Goal: Task Accomplishment & Management: Use online tool/utility

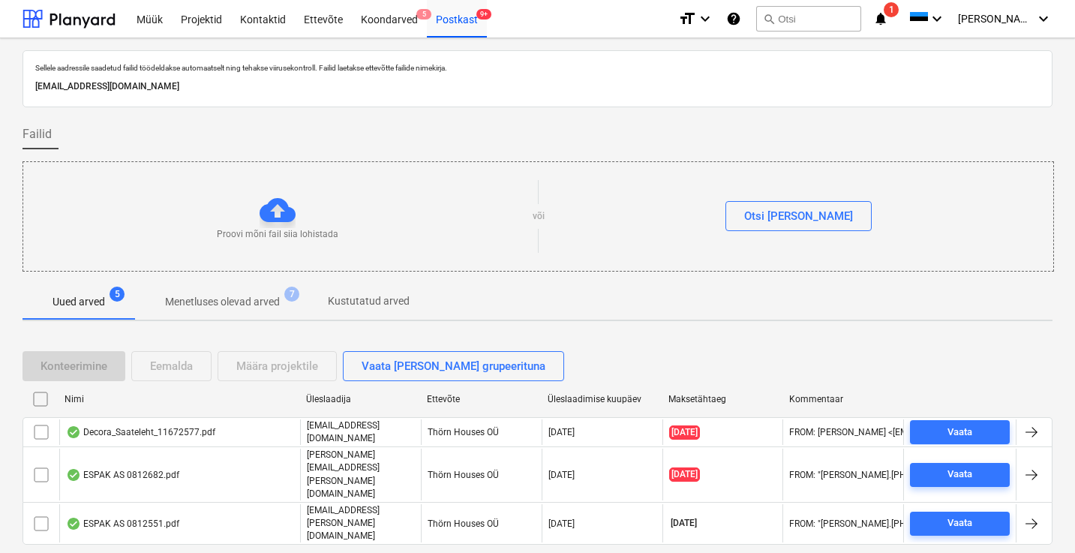
click at [455, 22] on div "Postkast 9+" at bounding box center [457, 18] width 60 height 38
click at [452, 19] on div "Postkast 9+" at bounding box center [457, 18] width 60 height 38
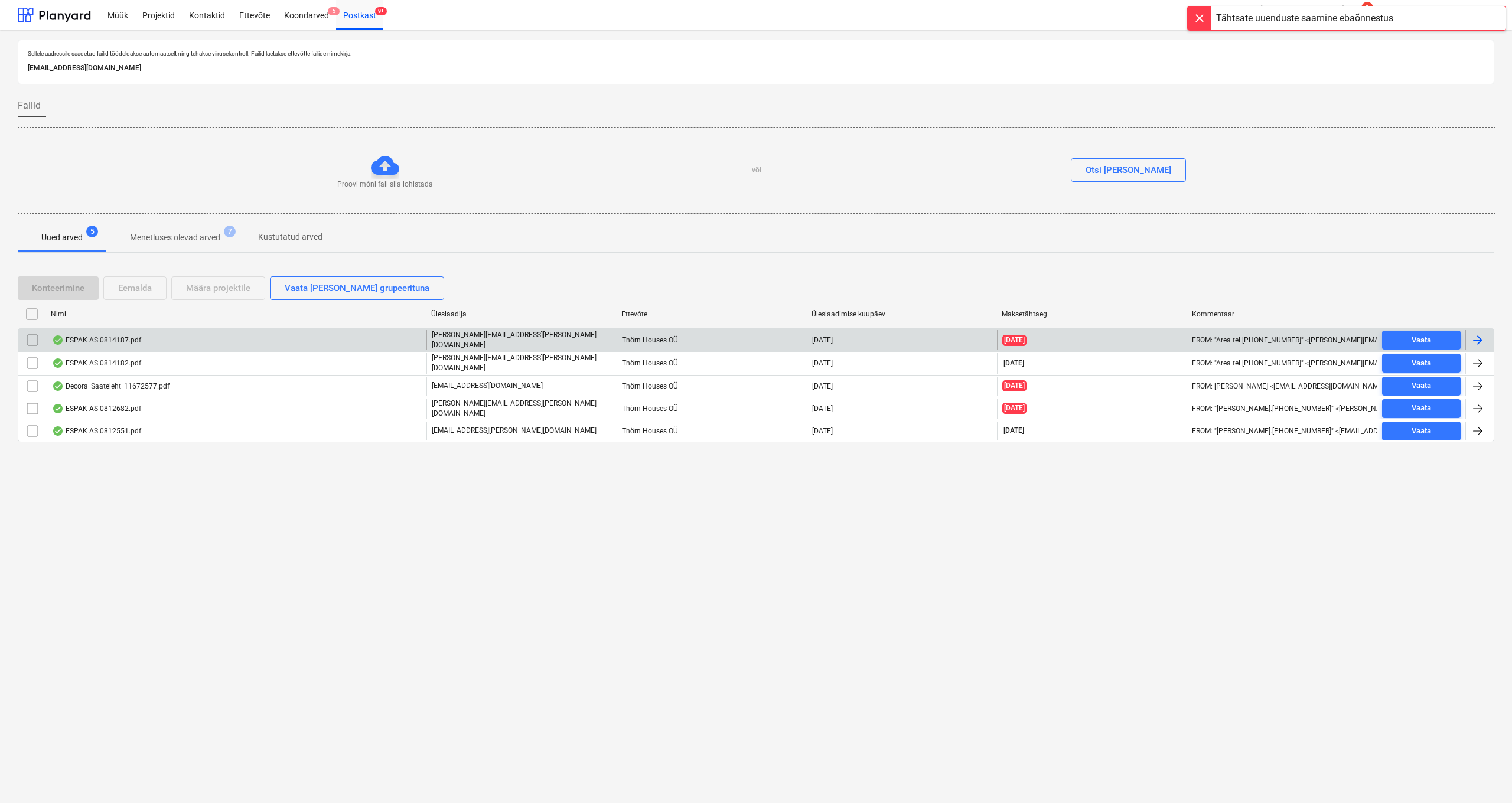
click at [98, 341] on div "ESPAK AS 0814187.pdf" at bounding box center [96, 340] width 89 height 9
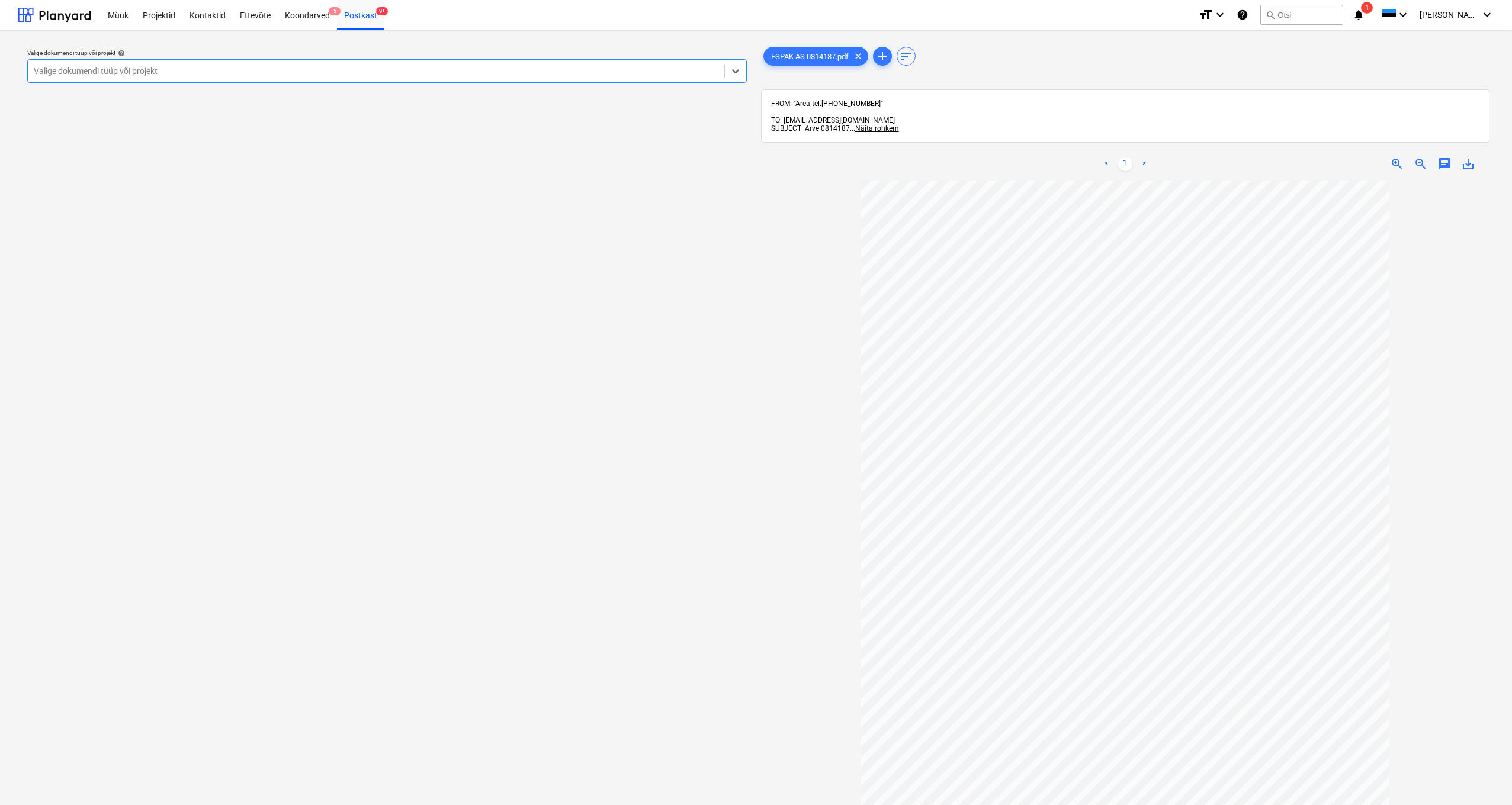
click at [124, 76] on div at bounding box center [376, 71] width 685 height 12
type input "kanarb"
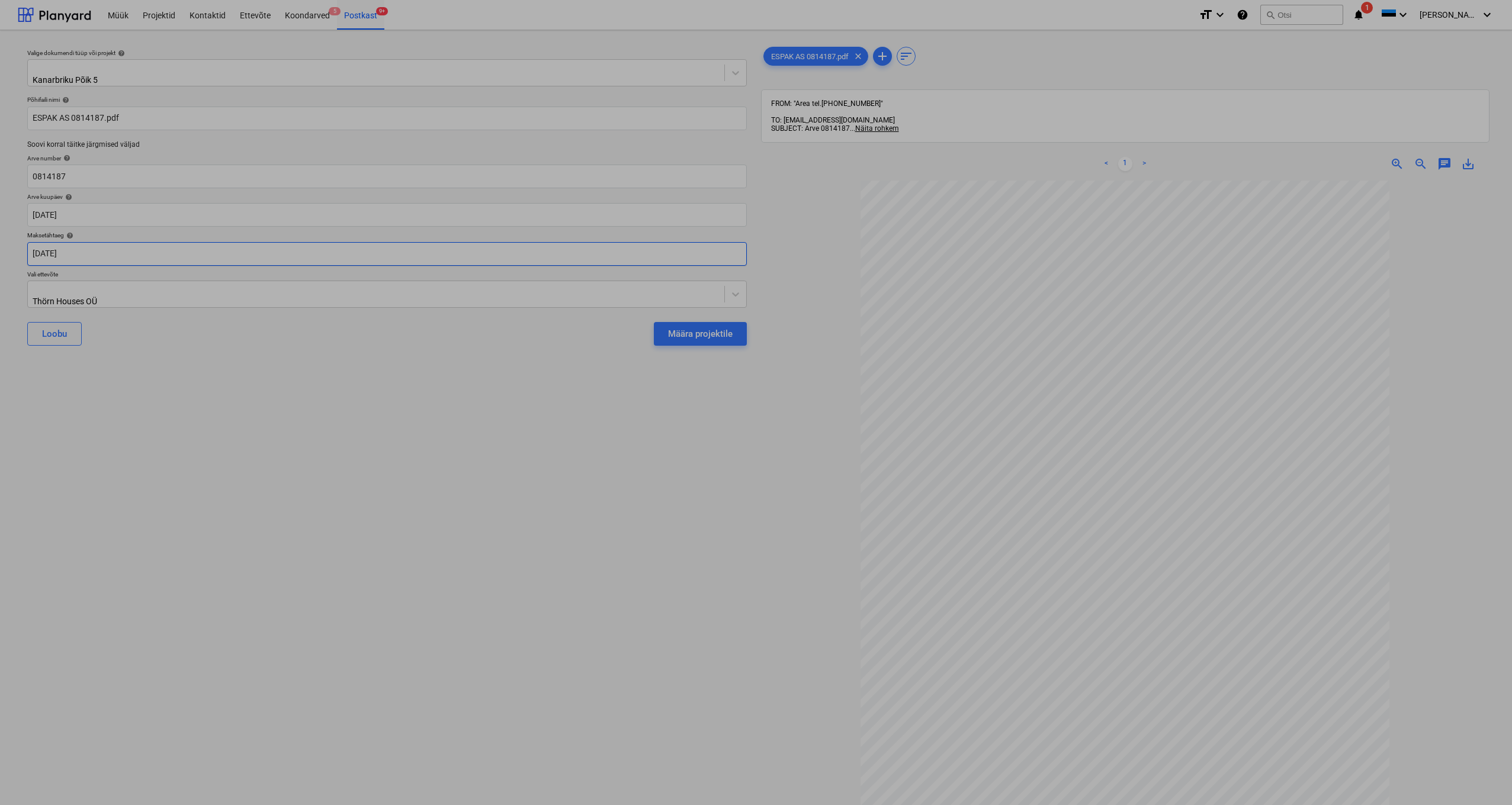
click at [56, 250] on body "Müük Projektid Kontaktid Ettevõte Koondarved 5 Postkast 9+ format_size keyboard…" at bounding box center [756, 402] width 1512 height 805
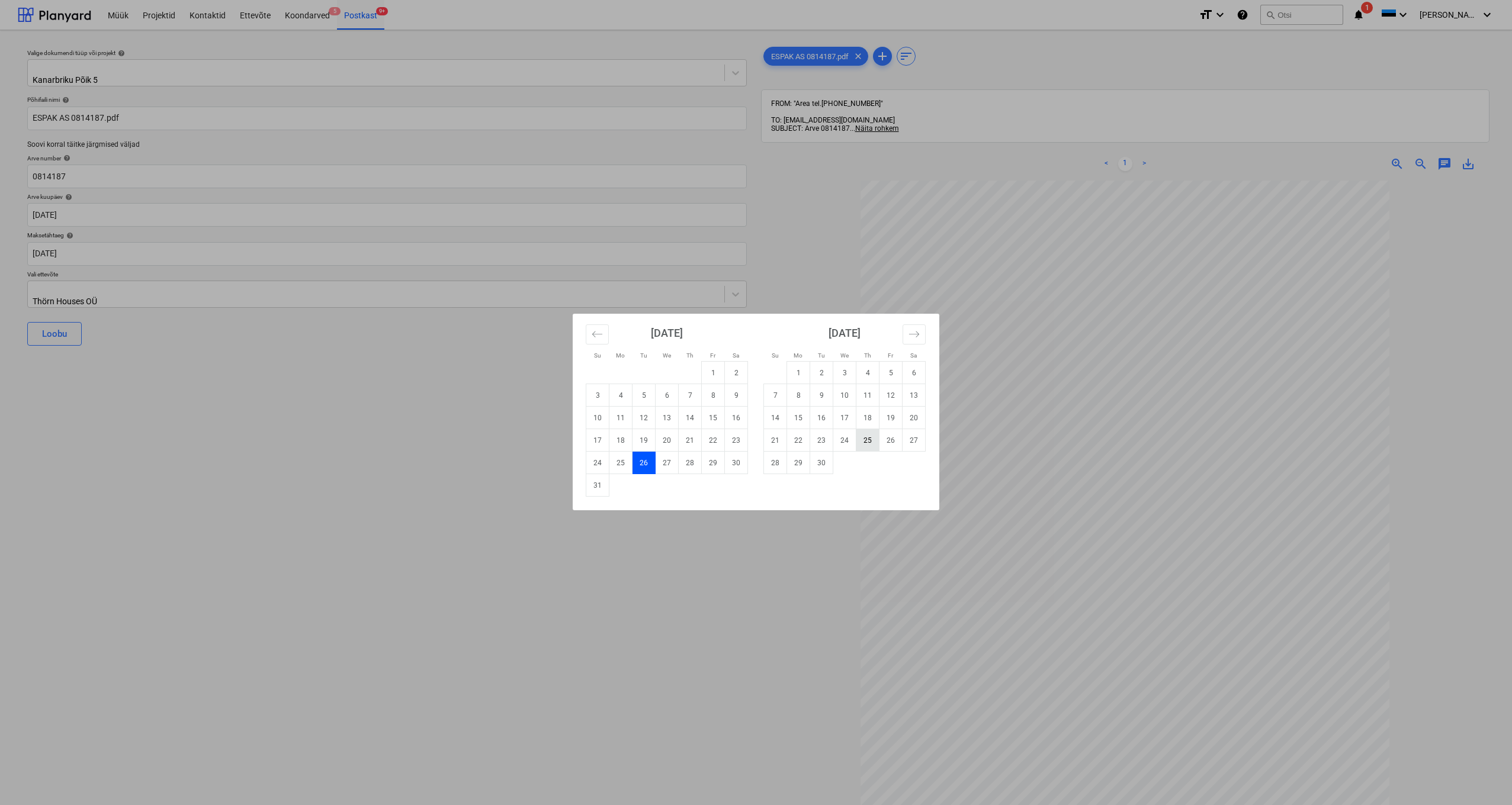
click at [865, 439] on td "25" at bounding box center [868, 440] width 23 height 23
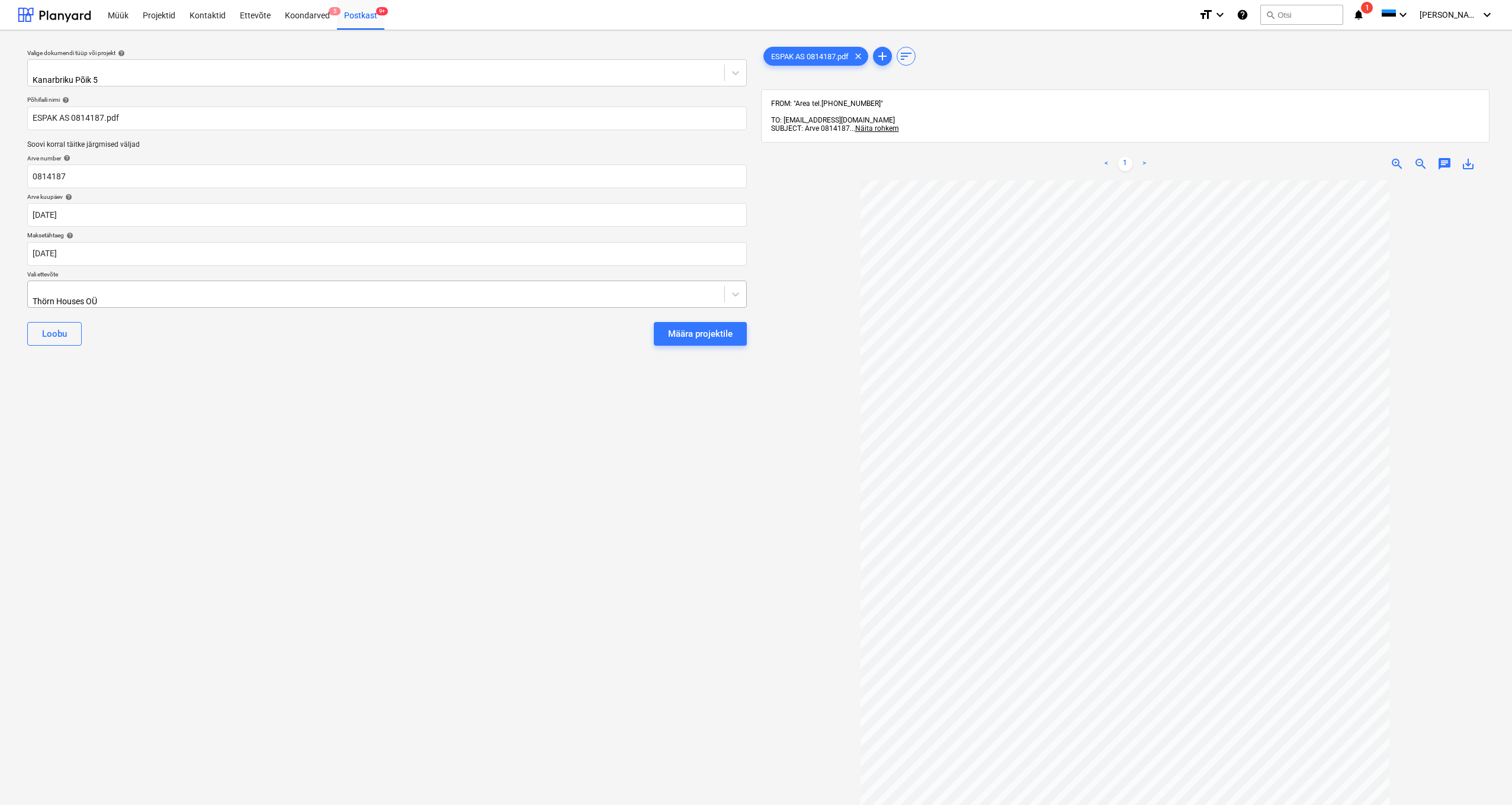
type input "[DATE]"
click at [37, 297] on div "Thörn Houses OÜ" at bounding box center [220, 301] width 376 height 9
type input "esp"
click at [39, 804] on div "espak" at bounding box center [756, 810] width 1512 height 9
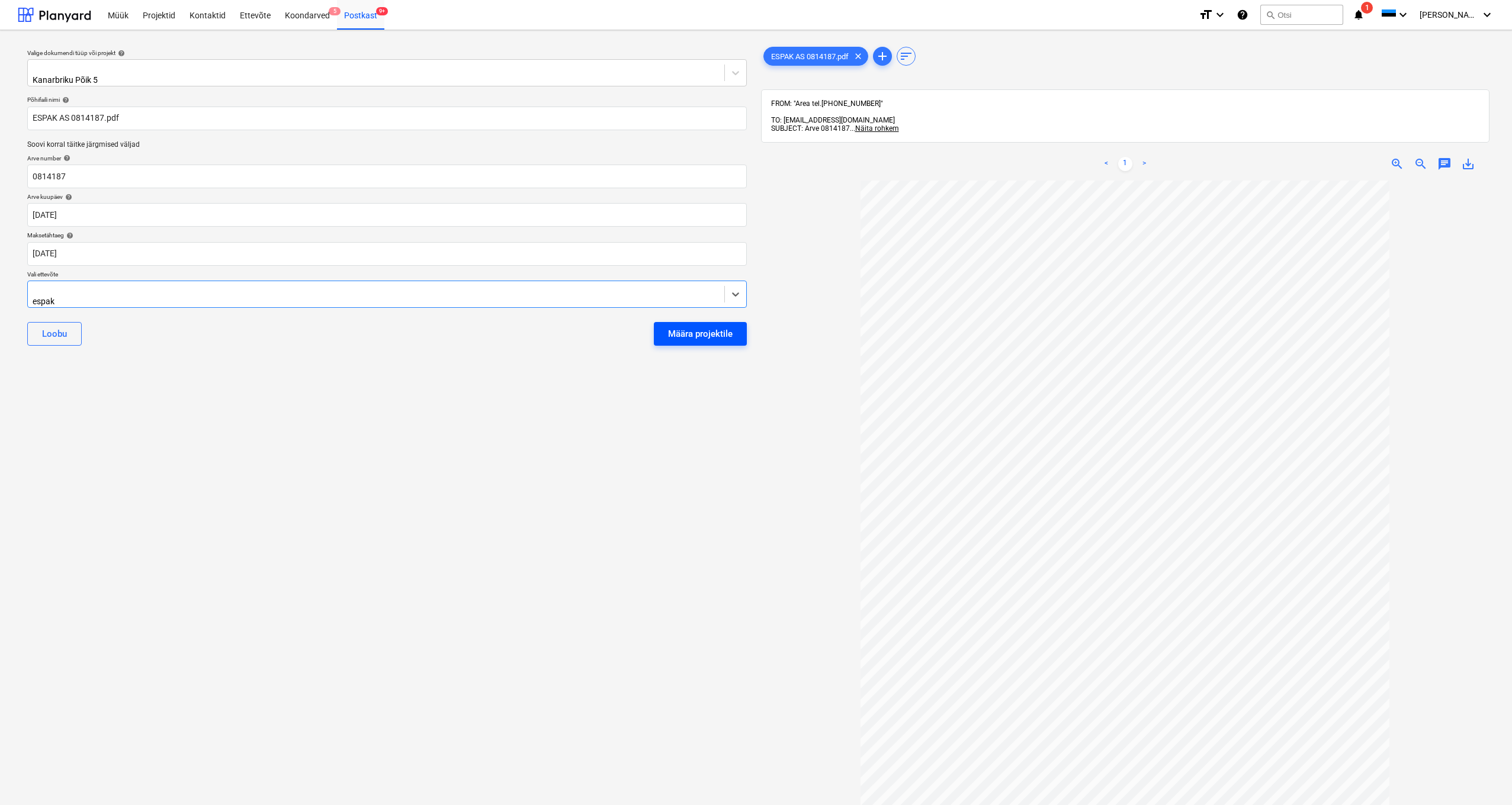
click at [696, 328] on div "Määra projektile" at bounding box center [700, 334] width 65 height 16
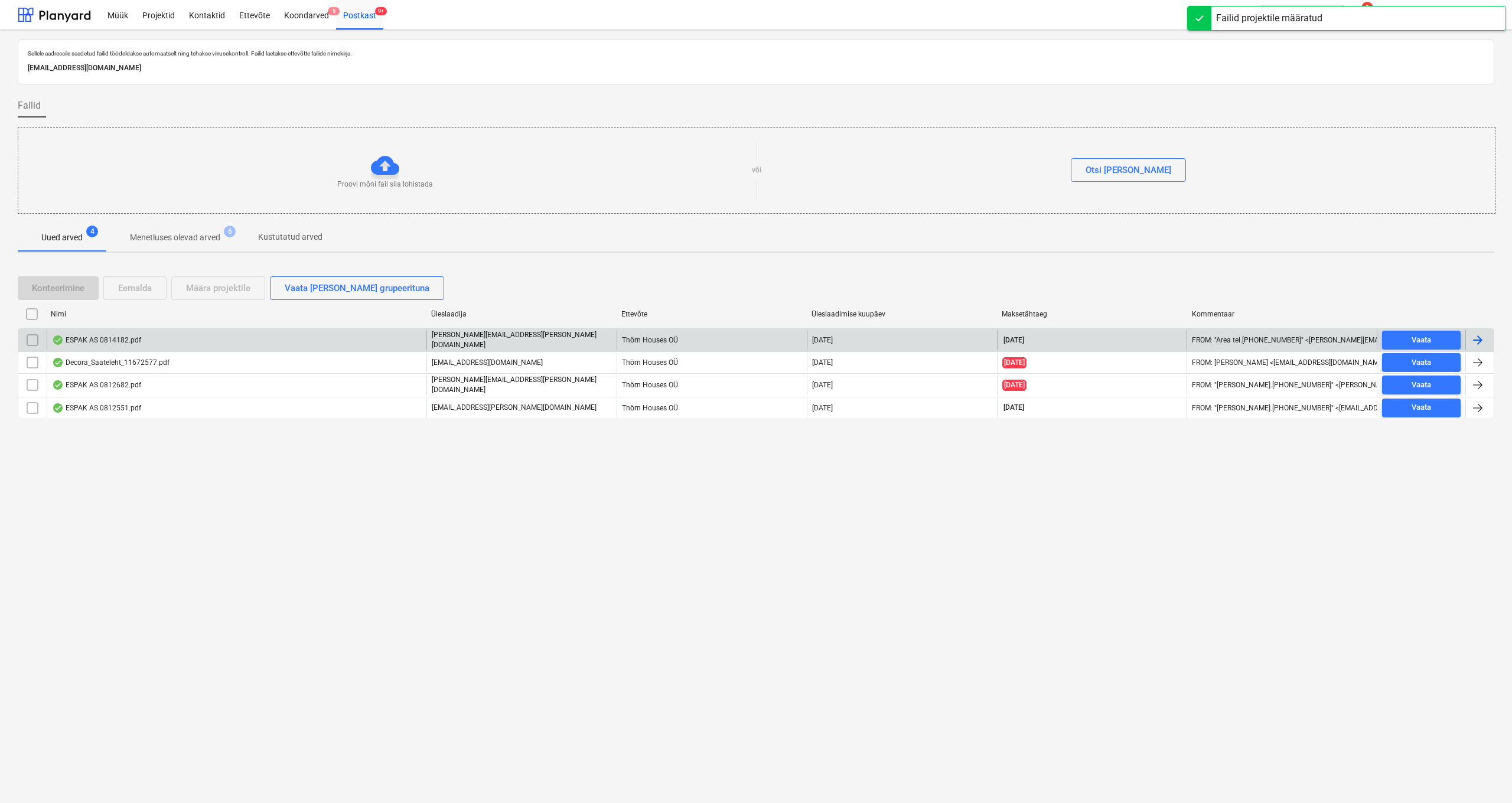
click at [106, 336] on div "ESPAK AS 0814182.pdf" at bounding box center [96, 340] width 89 height 9
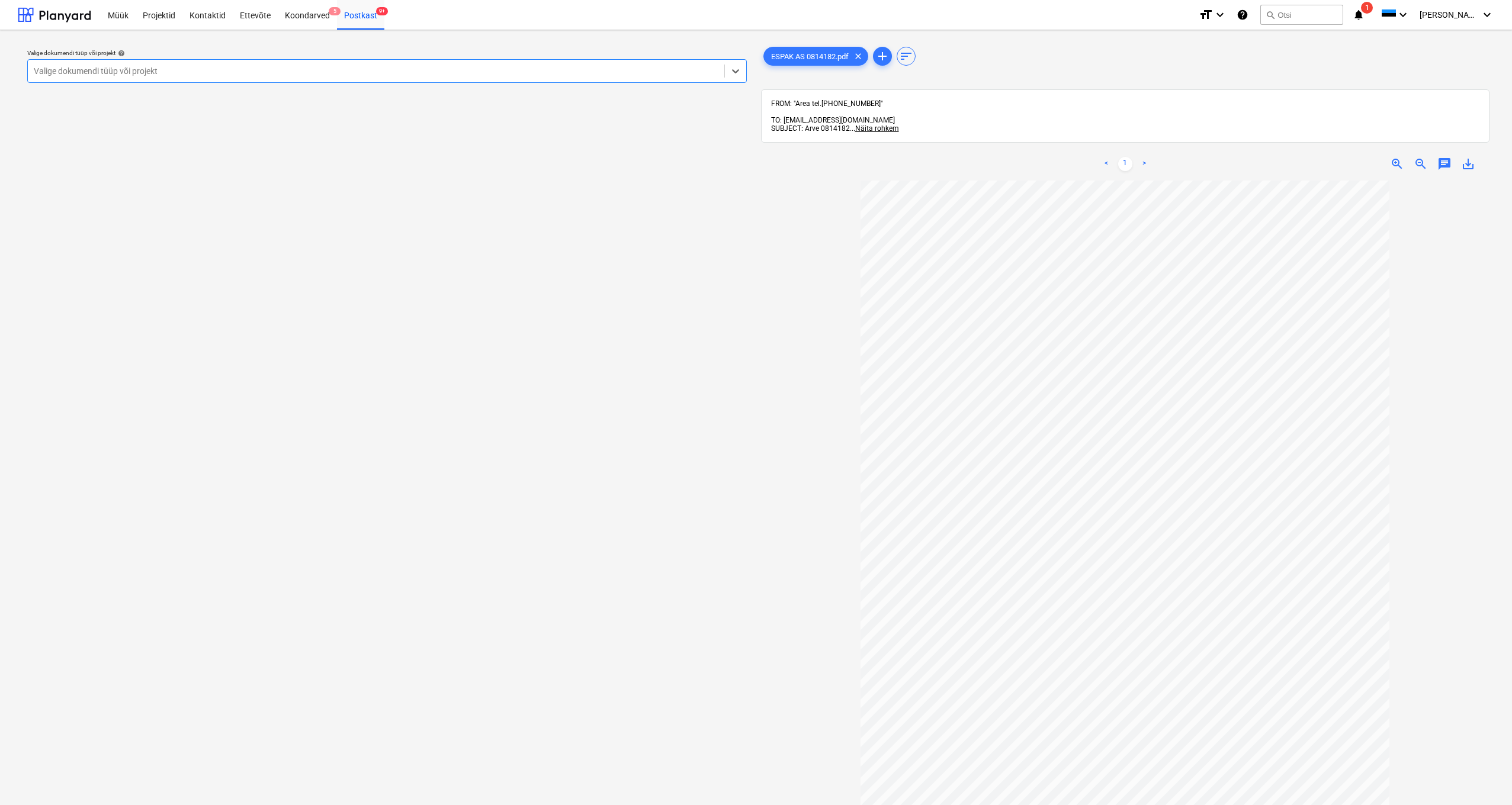
click at [71, 70] on div "Valige dokumendi tüüp või projekt" at bounding box center [376, 71] width 685 height 9
type input "ojak"
click at [167, 19] on div "Projektid" at bounding box center [159, 14] width 47 height 30
